Goal: Transaction & Acquisition: Purchase product/service

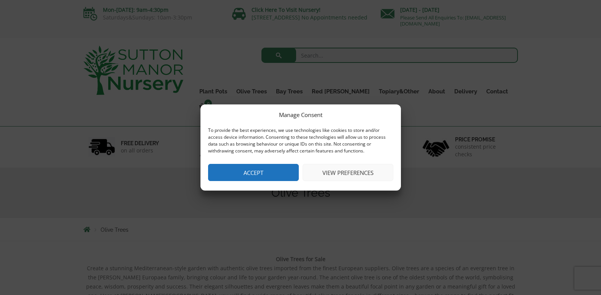
click at [273, 170] on button "Accept" at bounding box center [253, 172] width 91 height 17
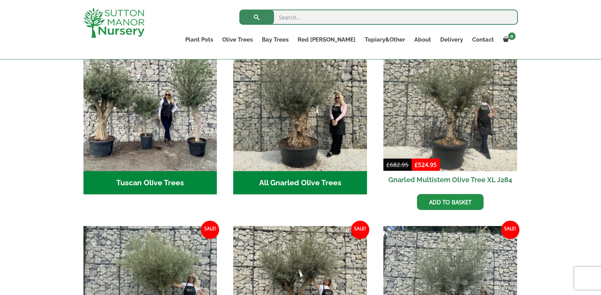
scroll to position [152, 0]
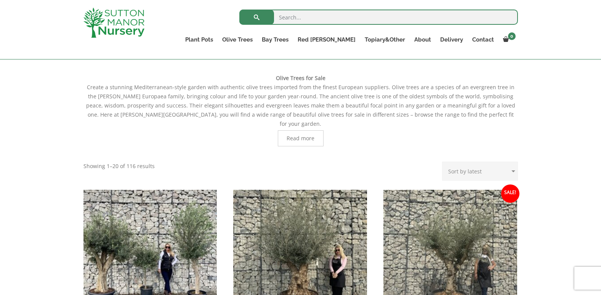
click at [513, 162] on select "Sort by popularity Sort by latest Sort by price: low to high Sort by price: hig…" at bounding box center [480, 171] width 76 height 19
select select "price"
click at [443, 162] on select "Sort by popularity Sort by latest Sort by price: low to high Sort by price: hig…" at bounding box center [480, 171] width 76 height 19
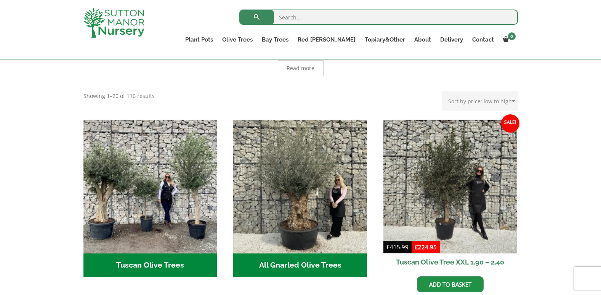
scroll to position [305, 0]
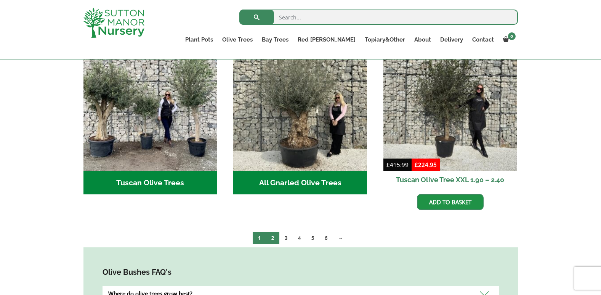
click at [277, 232] on link "2" at bounding box center [272, 238] width 13 height 13
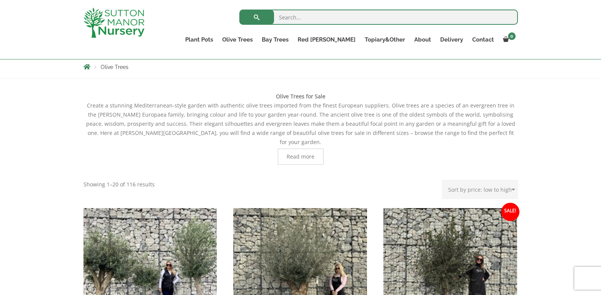
scroll to position [76, 0]
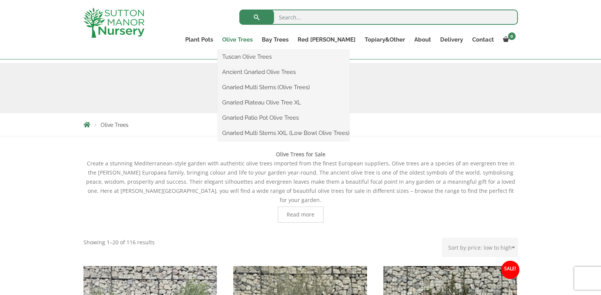
click at [257, 40] on link "Olive Trees" at bounding box center [237, 39] width 40 height 11
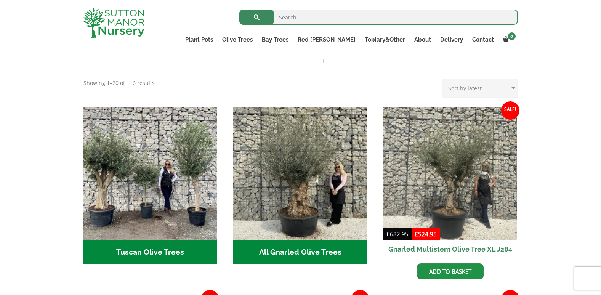
scroll to position [267, 0]
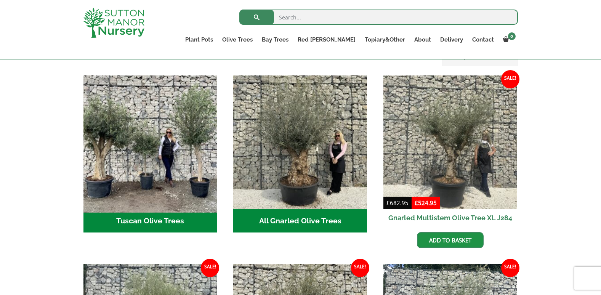
click at [152, 173] on img "Visit product category Tuscan Olive Trees" at bounding box center [150, 142] width 140 height 140
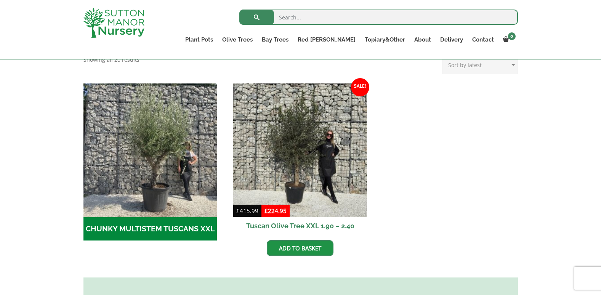
scroll to position [176, 0]
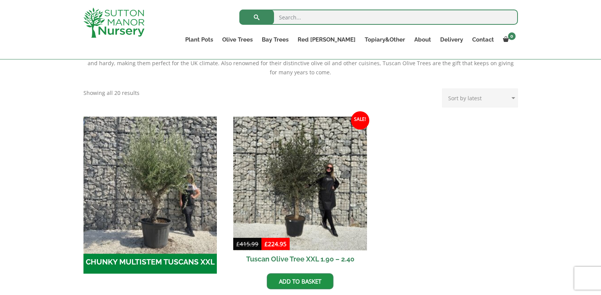
click at [177, 175] on img "Visit product category CHUNKY MULTISTEM TUSCANS XXL" at bounding box center [150, 183] width 140 height 140
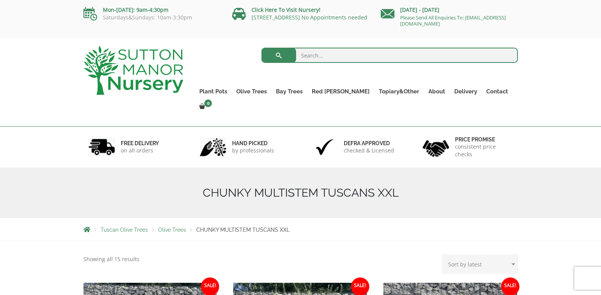
scroll to position [190, 0]
